Goal: Task Accomplishment & Management: Manage account settings

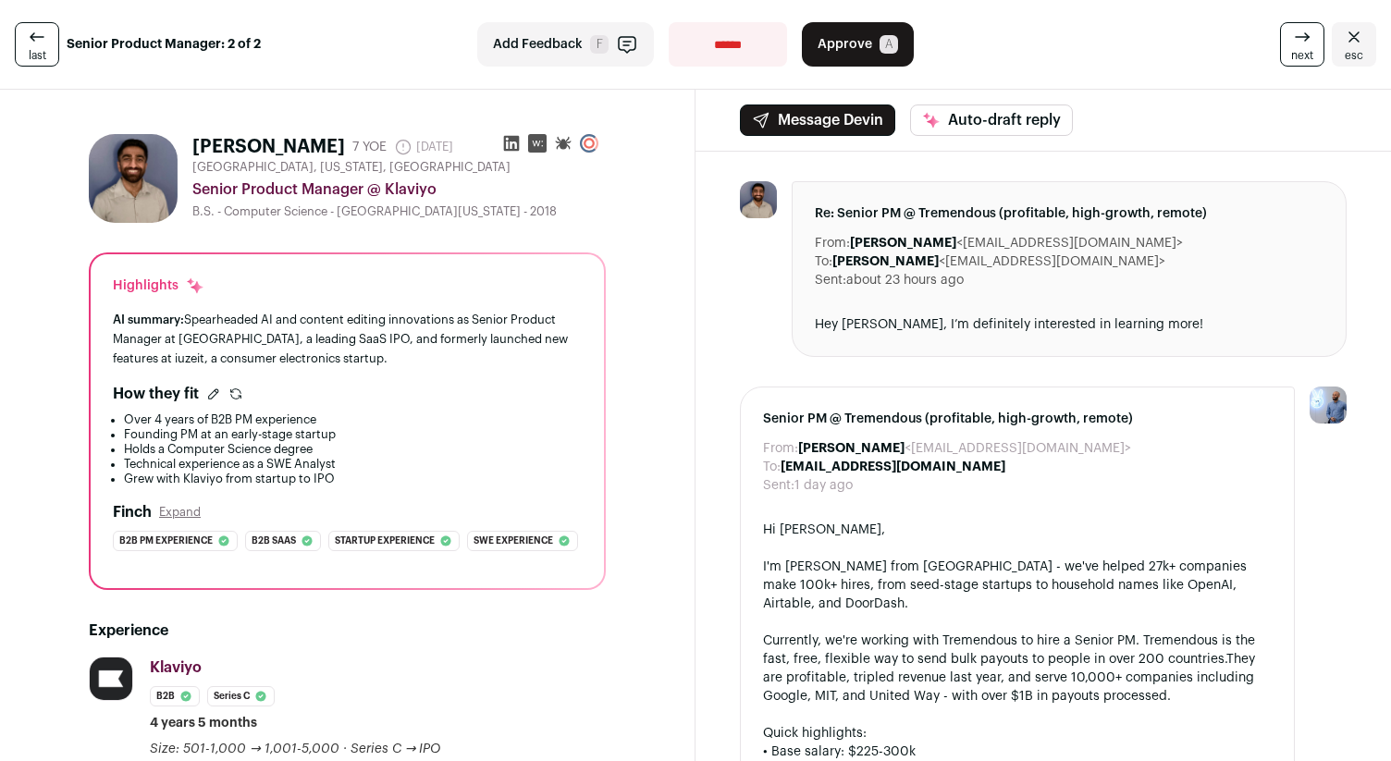
scroll to position [334, 0]
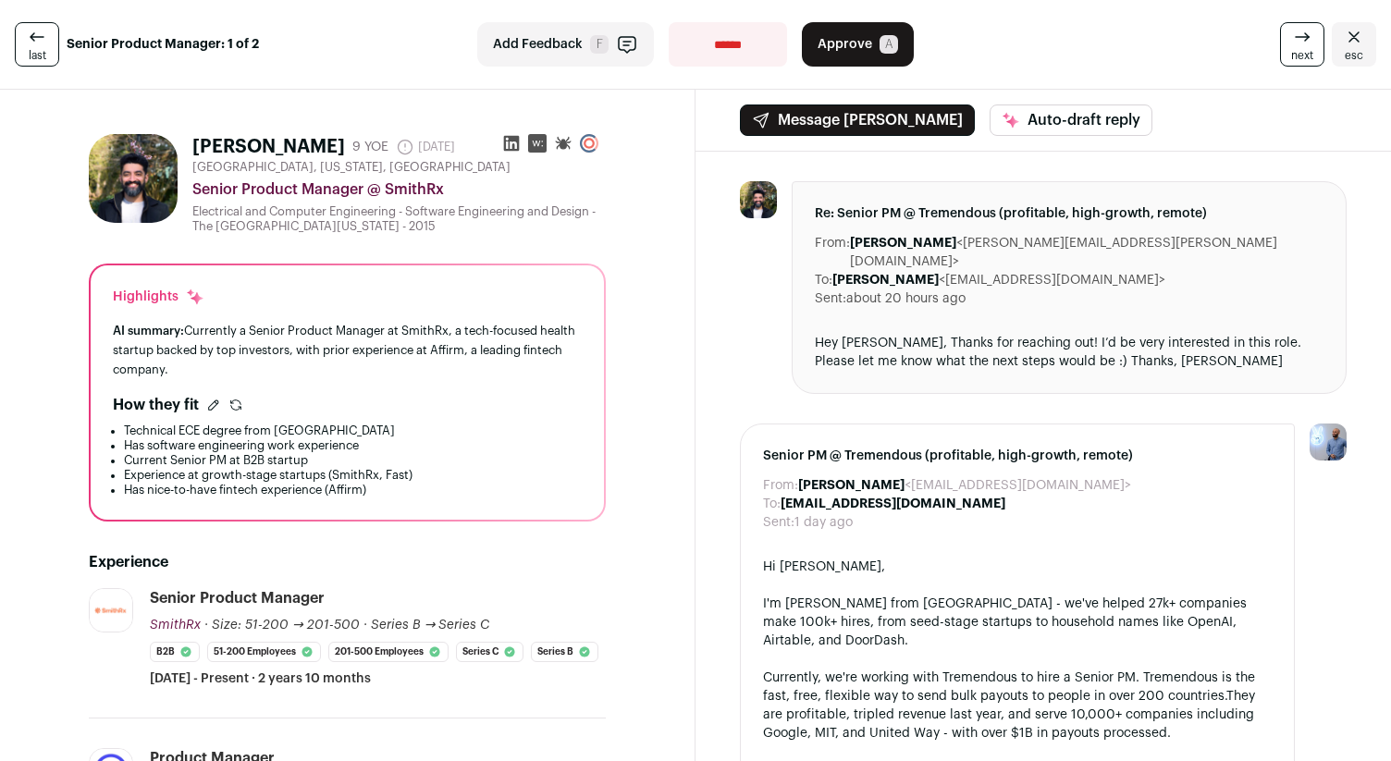
click at [1340, 45] on link "esc" at bounding box center [1354, 44] width 44 height 44
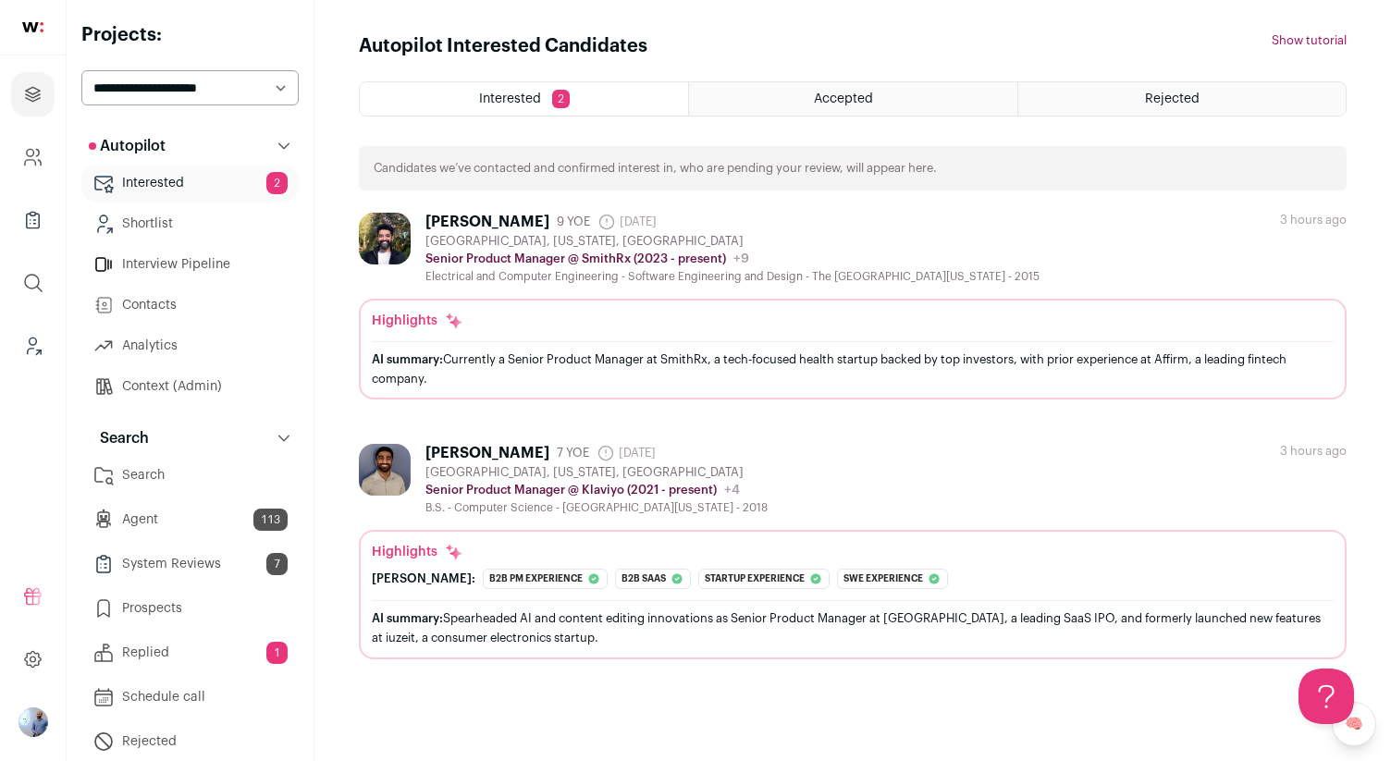
click at [204, 666] on link "Replied 1" at bounding box center [189, 653] width 217 height 37
